Goal: Transaction & Acquisition: Purchase product/service

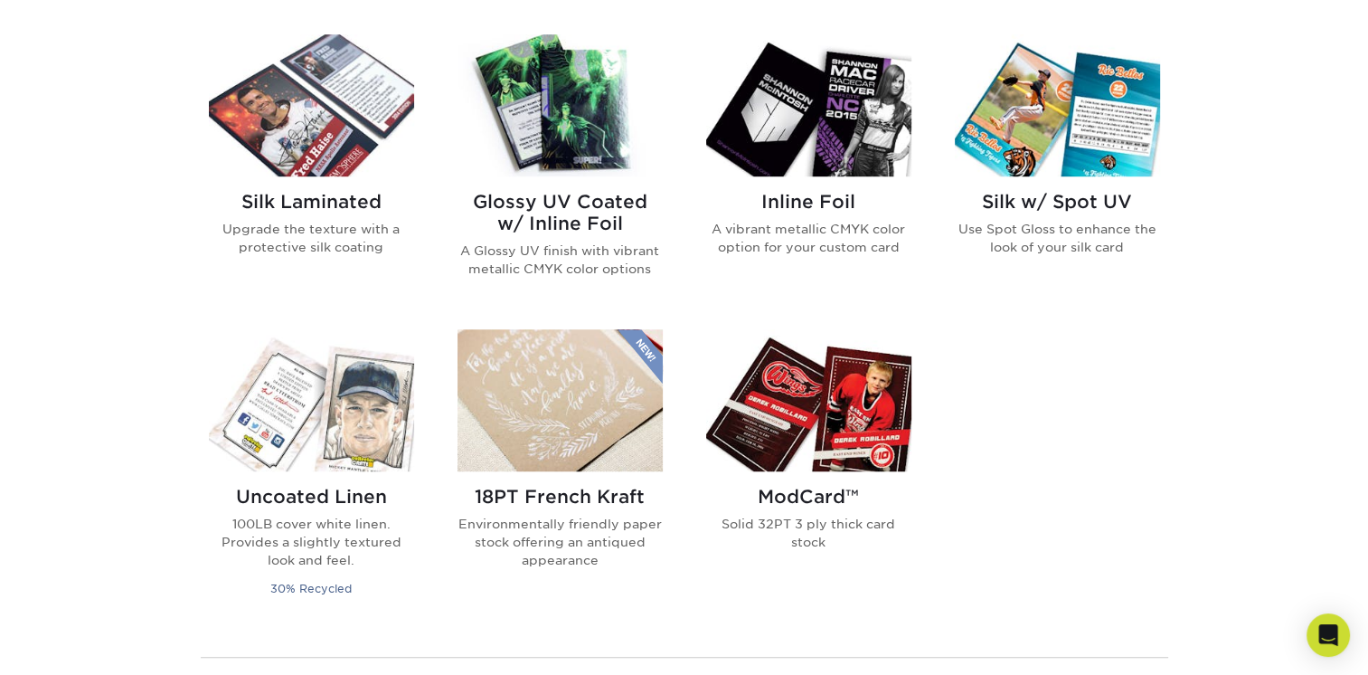
scroll to position [1176, 0]
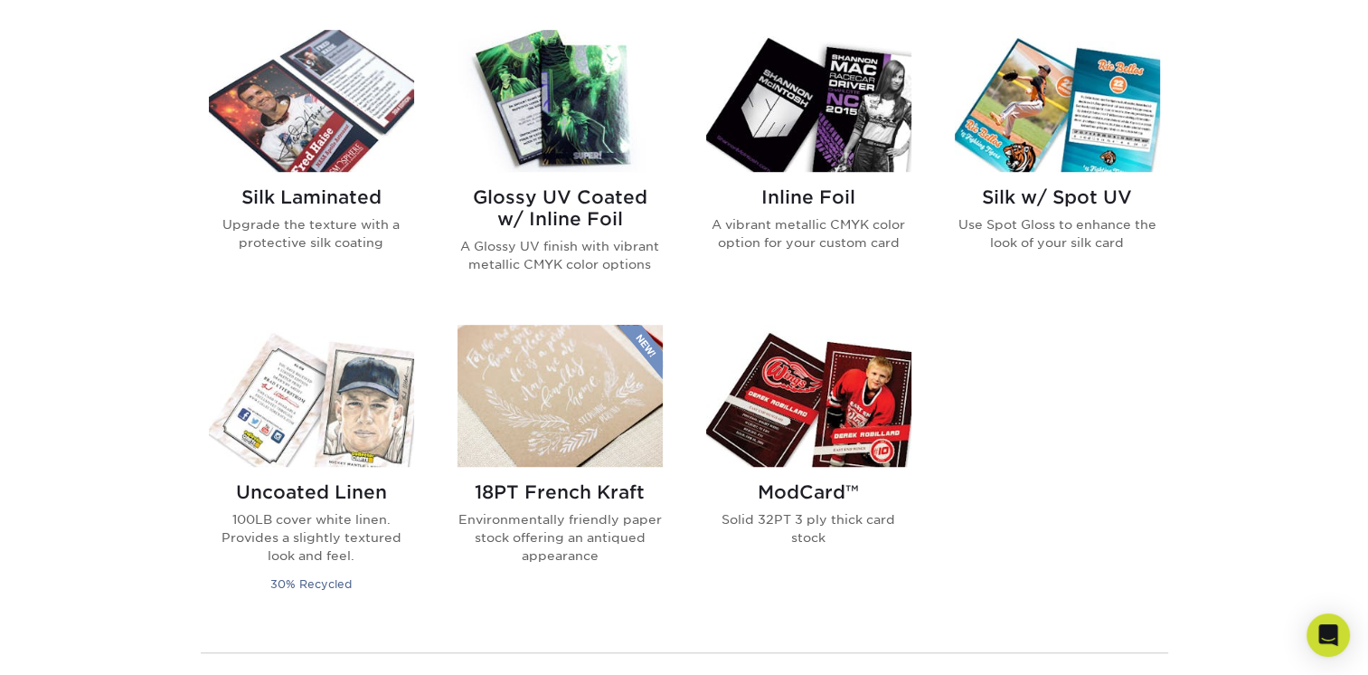
click at [287, 195] on h2 "Silk Laminated" at bounding box center [311, 197] width 205 height 22
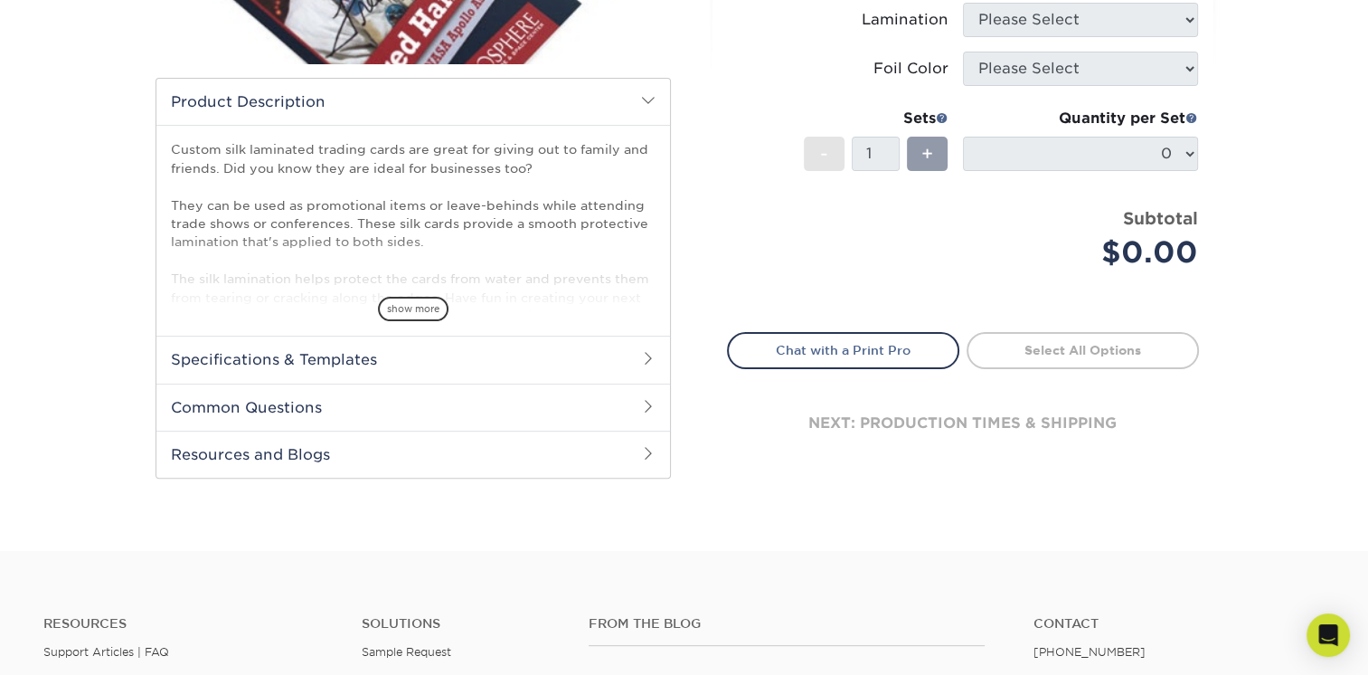
scroll to position [452, 0]
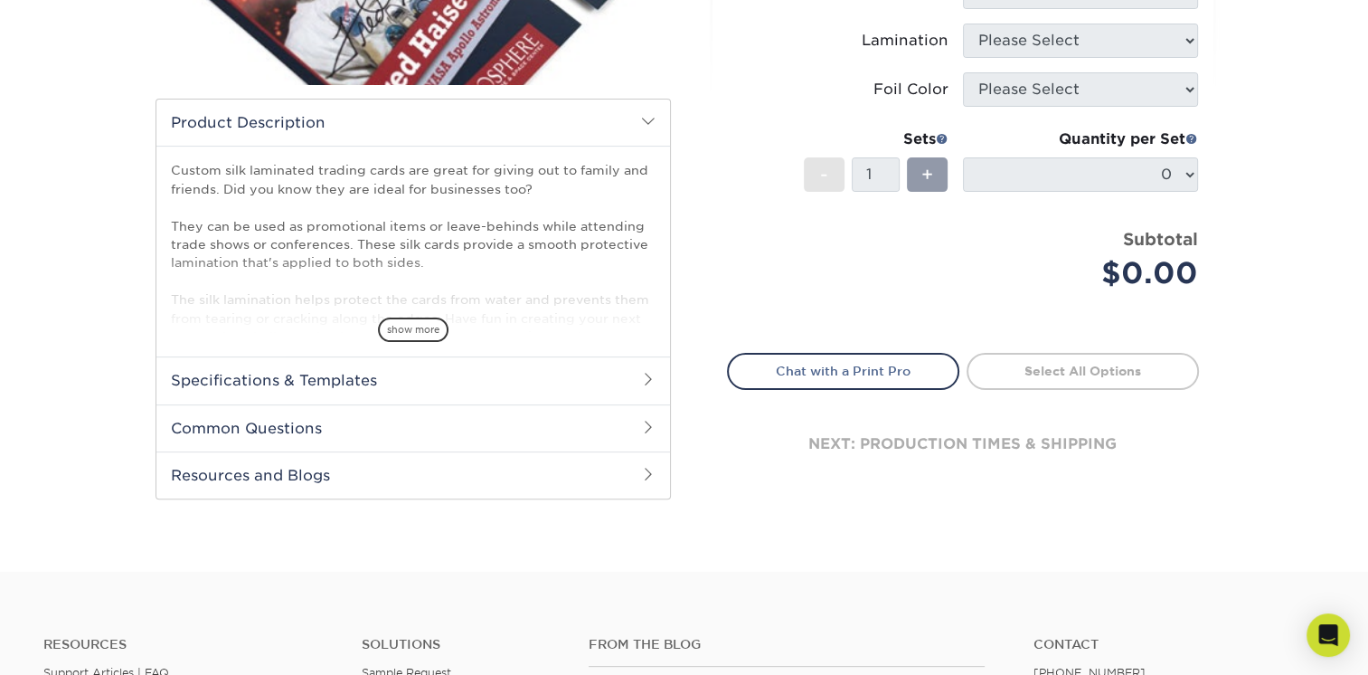
click at [347, 371] on h2 "Specifications & Templates" at bounding box center [413, 379] width 514 height 47
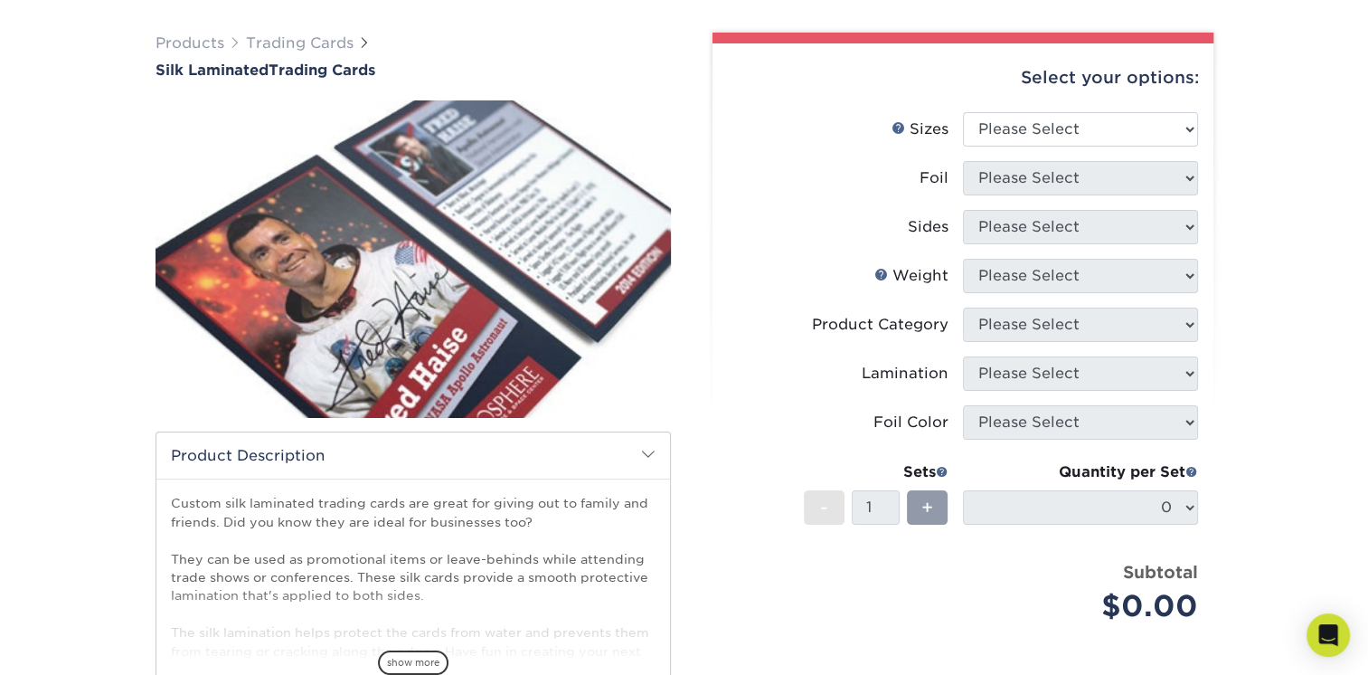
scroll to position [90, 0]
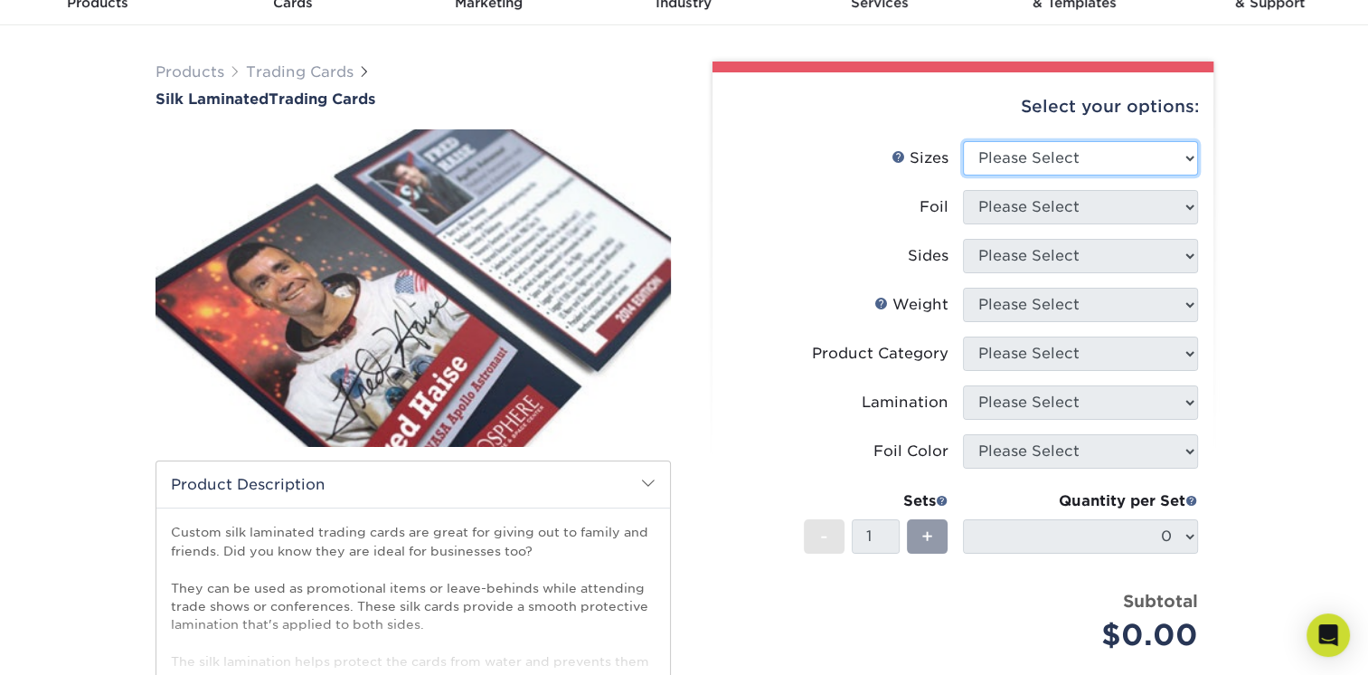
click at [1127, 163] on select "Please Select 2.5" x 3.5"" at bounding box center [1080, 158] width 235 height 34
select select "2.50x3.50"
click at [963, 141] on select "Please Select 2.5" x 3.5"" at bounding box center [1080, 158] width 235 height 34
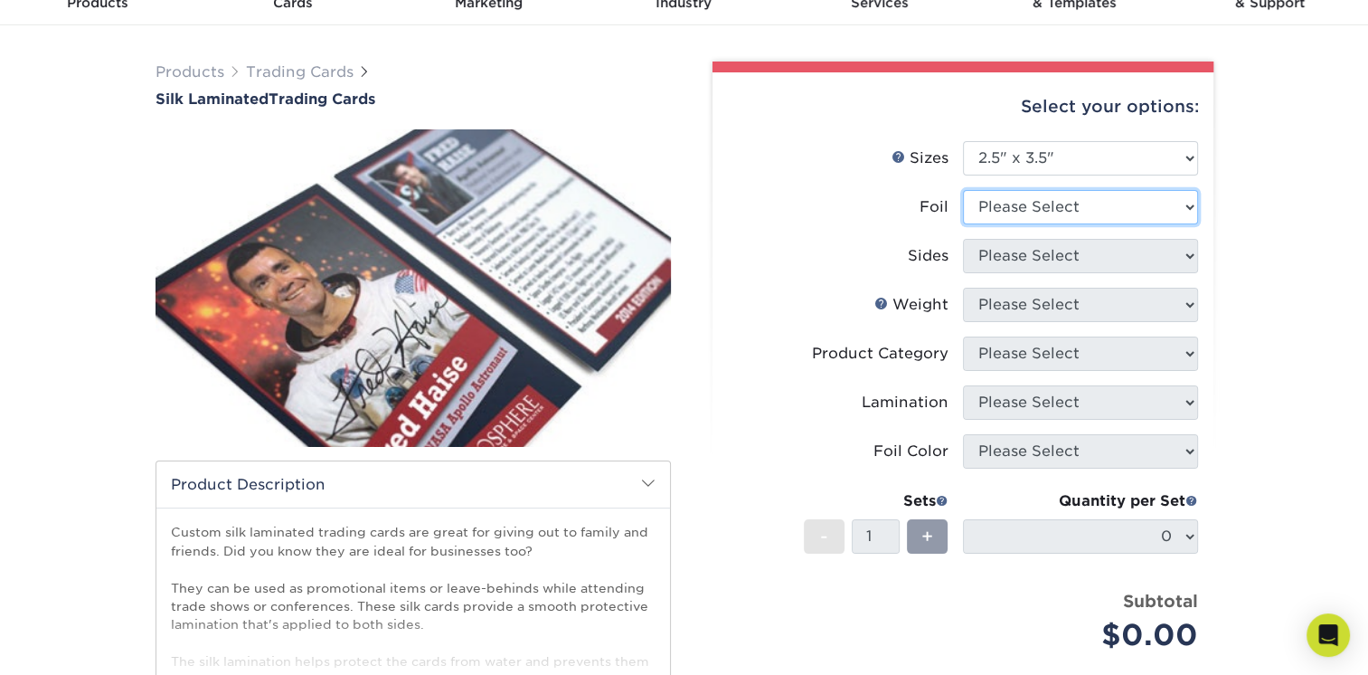
click at [1144, 207] on select "Please Select No Yes" at bounding box center [1080, 207] width 235 height 34
select select "0"
click at [963, 190] on select "Please Select No Yes" at bounding box center [1080, 207] width 235 height 34
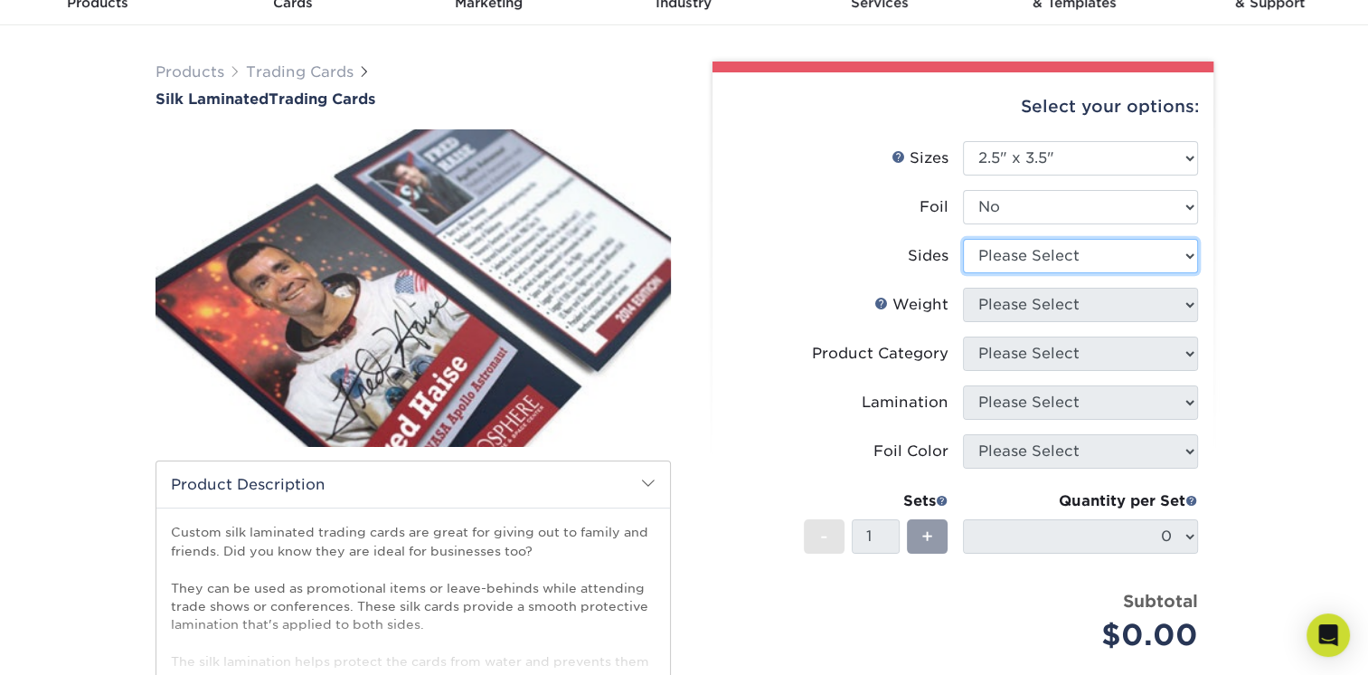
click at [1107, 256] on select "Please Select Print Both Sides Print Front Only" at bounding box center [1080, 256] width 235 height 34
select select "13abbda7-1d64-4f25-8bb2-c179b224825d"
click at [963, 239] on select "Please Select Print Both Sides Print Front Only" at bounding box center [1080, 256] width 235 height 34
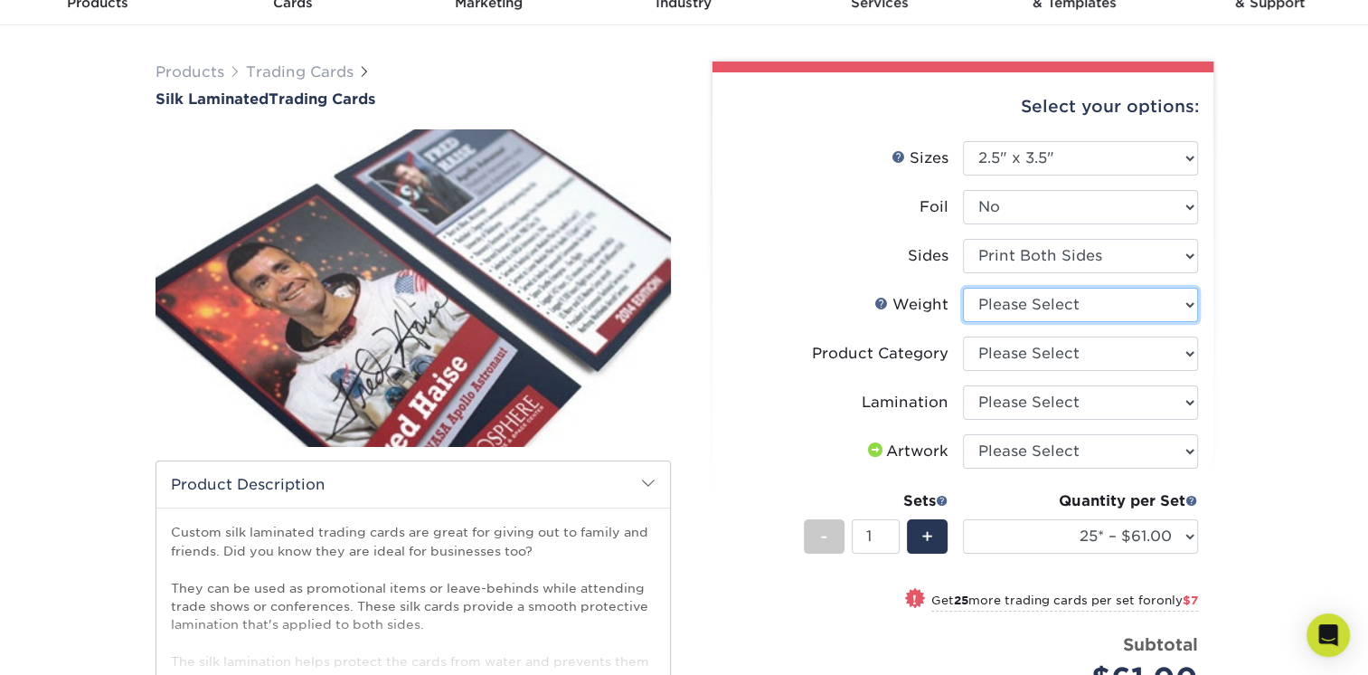
click at [1097, 302] on select "Please Select 16PT" at bounding box center [1080, 305] width 235 height 34
select select "16PT"
click at [963, 288] on select "Please Select 16PT" at bounding box center [1080, 305] width 235 height 34
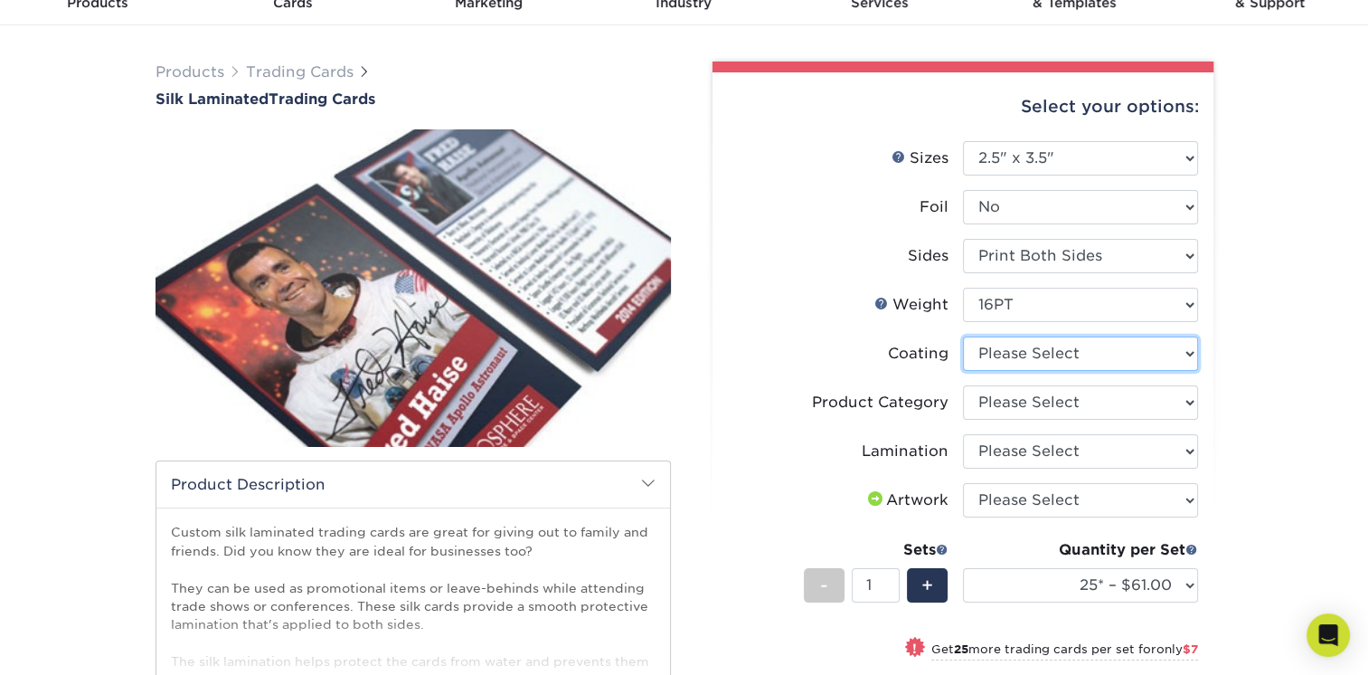
click at [1141, 355] on select at bounding box center [1080, 353] width 235 height 34
select select "3e7618de-abca-4bda-9f97-8b9129e913d8"
click at [963, 336] on select at bounding box center [1080, 353] width 235 height 34
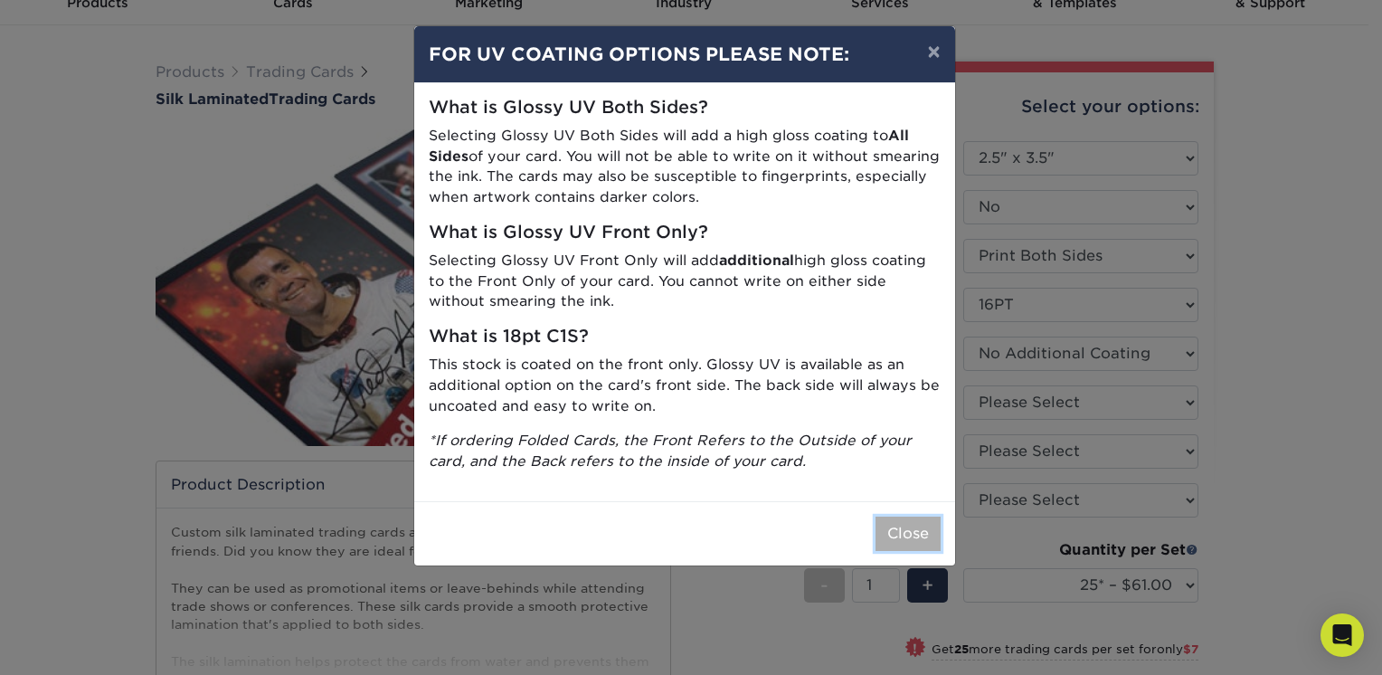
click at [929, 521] on button "Close" at bounding box center [907, 533] width 65 height 34
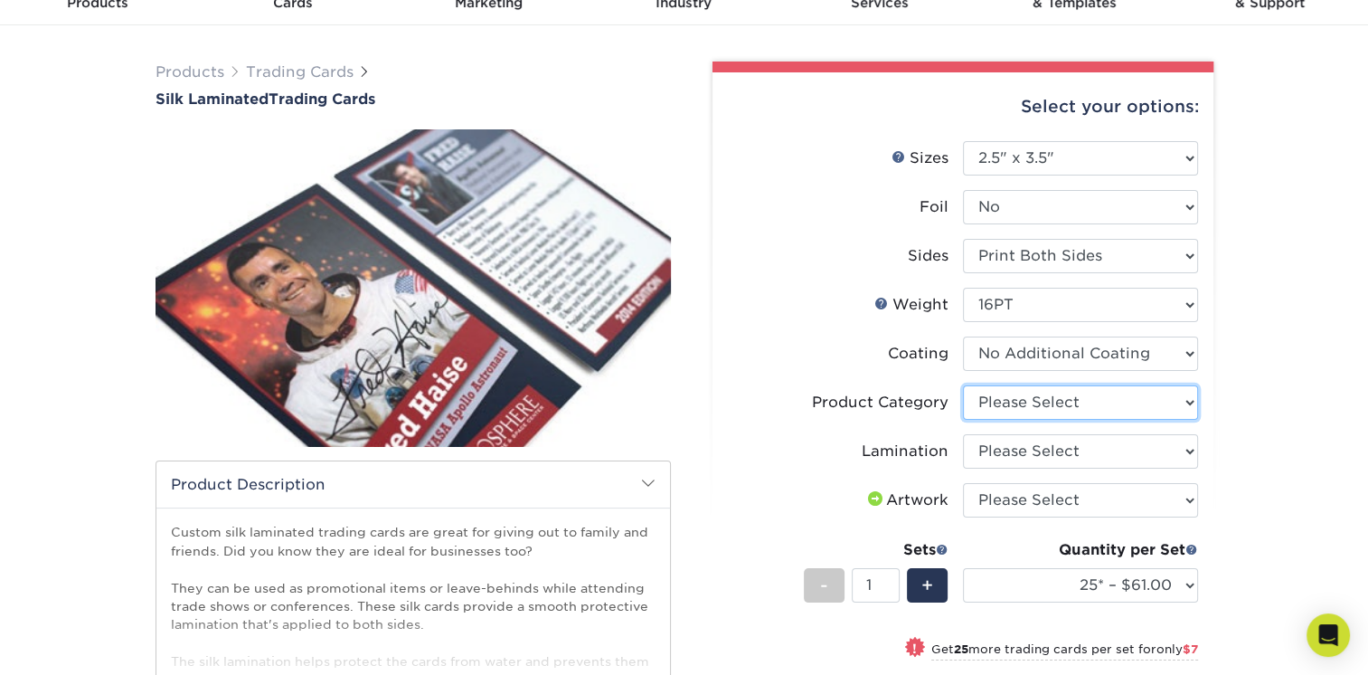
click at [1019, 401] on select "Please Select Trading Cards" at bounding box center [1080, 402] width 235 height 34
select select "c2f9bce9-36c2-409d-b101-c29d9d031e18"
click at [963, 385] on select "Please Select Trading Cards" at bounding box center [1080, 402] width 235 height 34
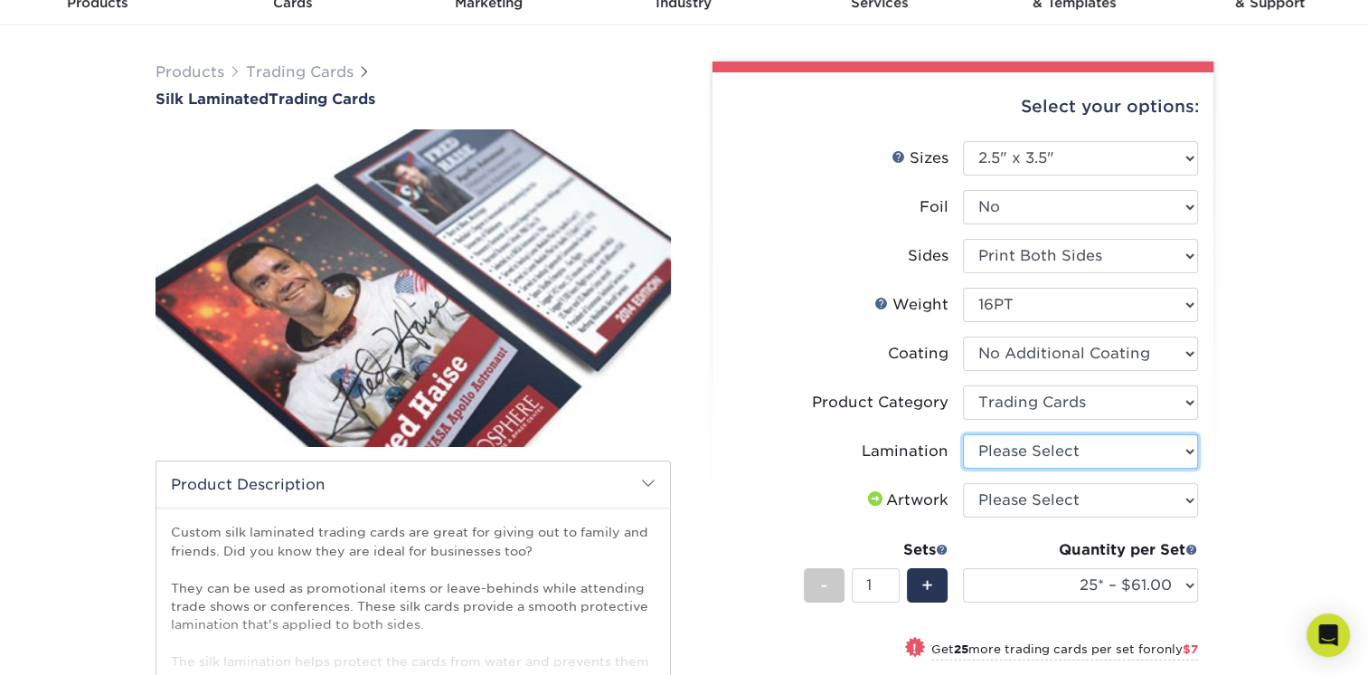
click at [1013, 453] on select "Please Select Silk" at bounding box center [1080, 451] width 235 height 34
select select "ccacb42f-45f7-42d3-bbd3-7c8421cf37f0"
click at [963, 434] on select "Please Select Silk" at bounding box center [1080, 451] width 235 height 34
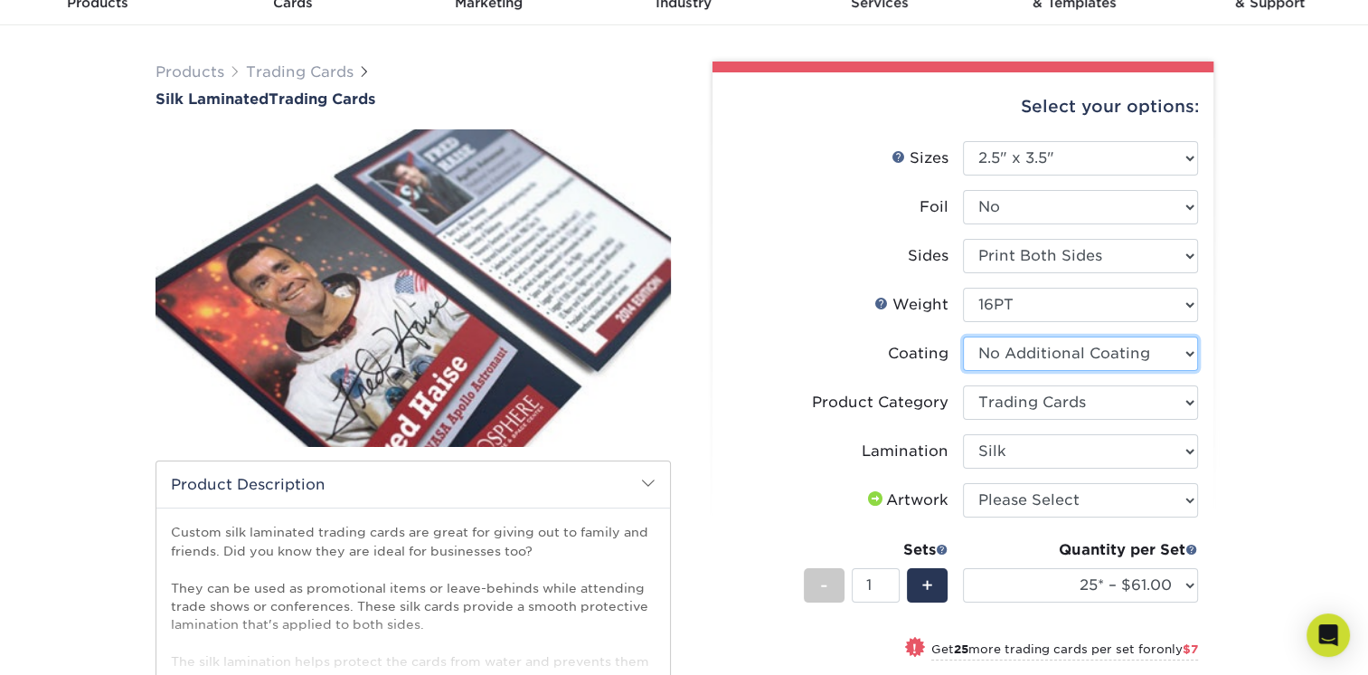
click at [1045, 348] on select at bounding box center [1080, 353] width 235 height 34
select select "-1"
click at [963, 336] on select at bounding box center [1080, 353] width 235 height 34
select select "-1"
select select
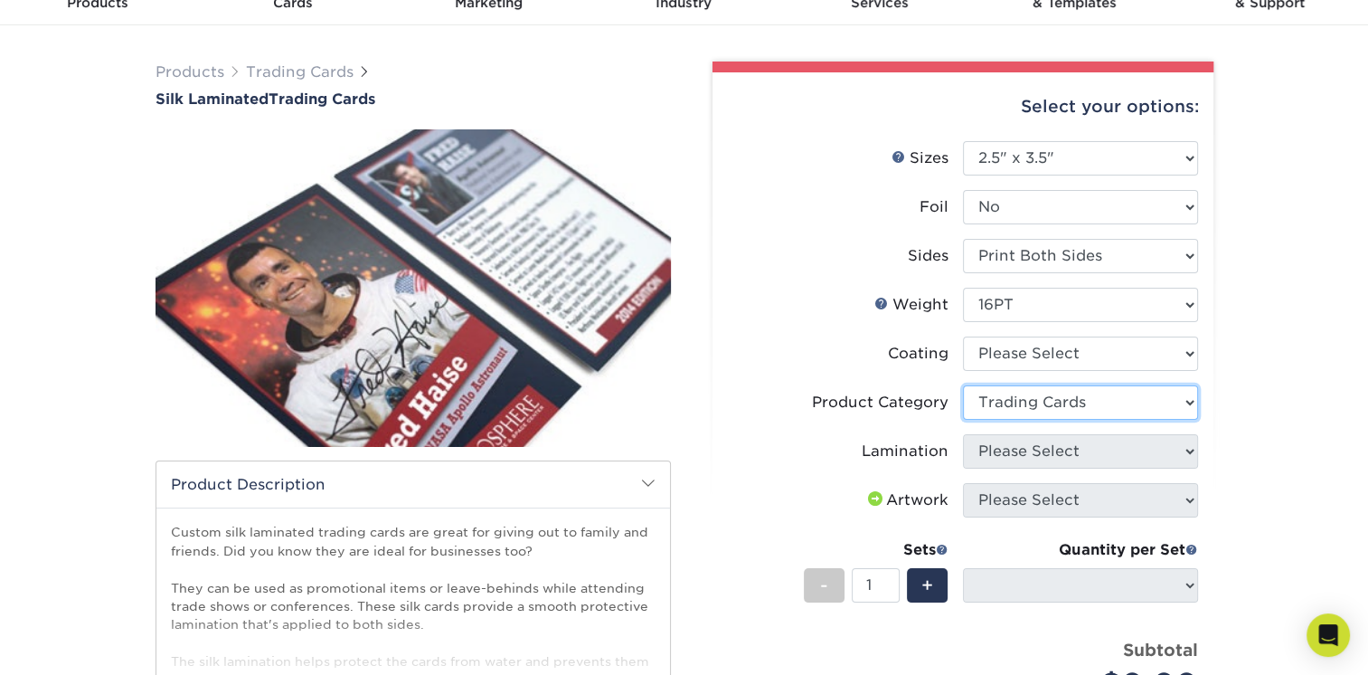
click at [1044, 401] on select "Please Select Trading Cards" at bounding box center [1080, 402] width 235 height 34
